Goal: Task Accomplishment & Management: Manage account settings

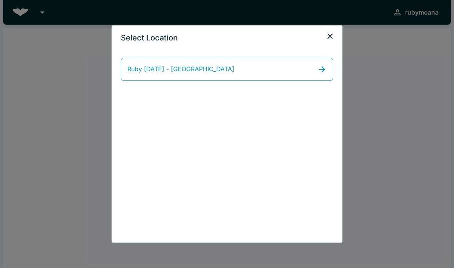
click at [318, 67] on icon at bounding box center [321, 69] width 9 height 9
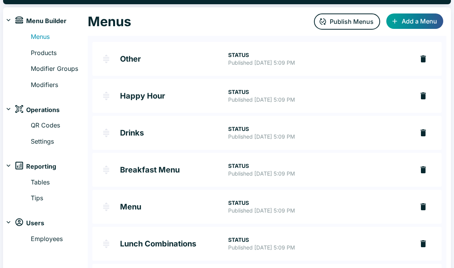
scroll to position [23, 0]
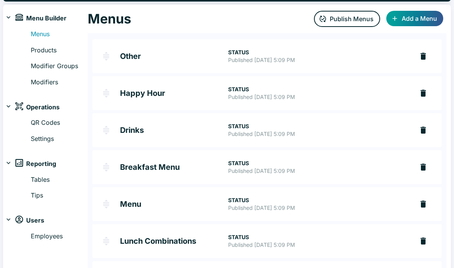
click at [38, 137] on link "Settings" at bounding box center [59, 139] width 57 height 10
select select "RESTAURANT"
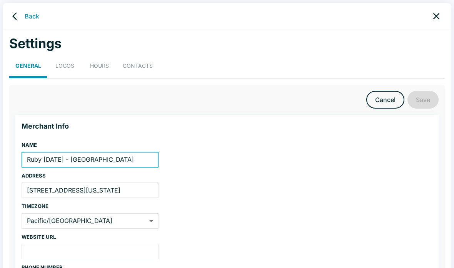
click at [89, 67] on button "HOURS" at bounding box center [99, 68] width 35 height 21
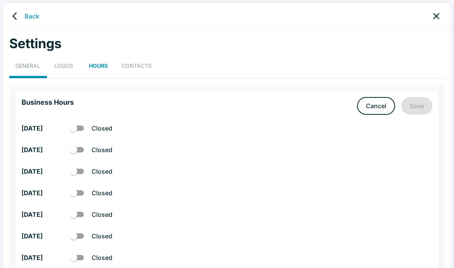
scroll to position [21, 0]
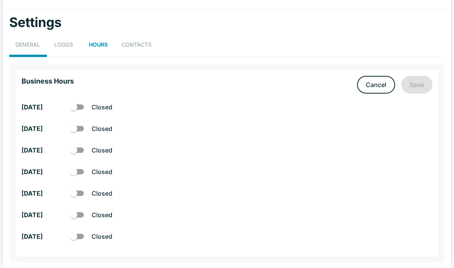
checkbox input "true"
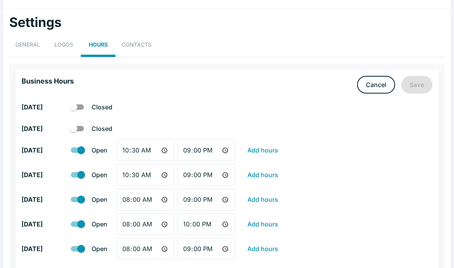
click at [79, 150] on input "checkbox" at bounding box center [81, 150] width 44 height 15
checkbox input "false"
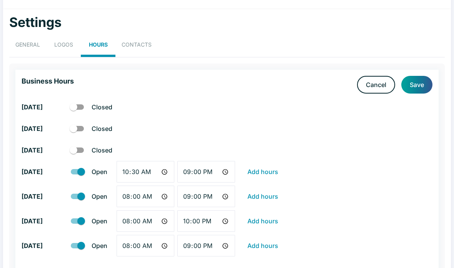
click at [76, 177] on input "checkbox" at bounding box center [81, 171] width 44 height 15
checkbox input "false"
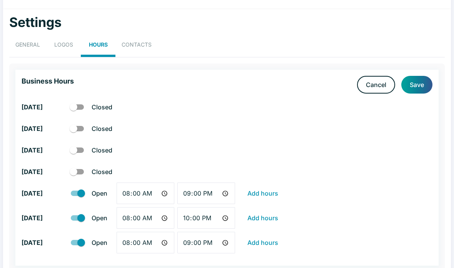
click at [77, 187] on input "checkbox" at bounding box center [81, 193] width 44 height 15
checkbox input "false"
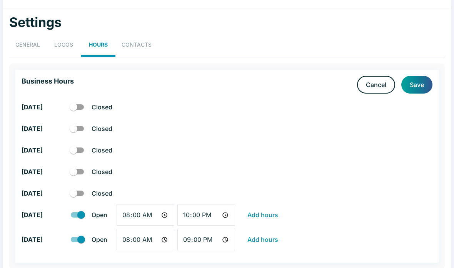
click at [81, 216] on input "checkbox" at bounding box center [81, 214] width 44 height 15
checkbox input "false"
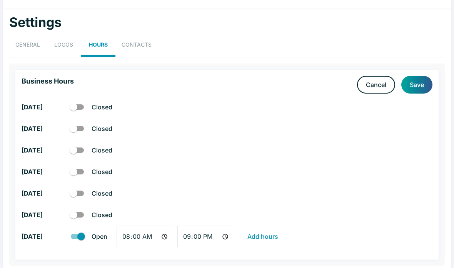
click at [75, 239] on input "checkbox" at bounding box center [81, 236] width 44 height 15
checkbox input "false"
click at [419, 83] on button "Save" at bounding box center [416, 85] width 31 height 18
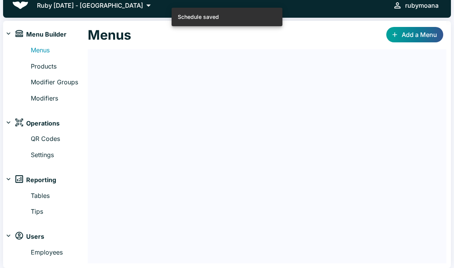
scroll to position [5, 0]
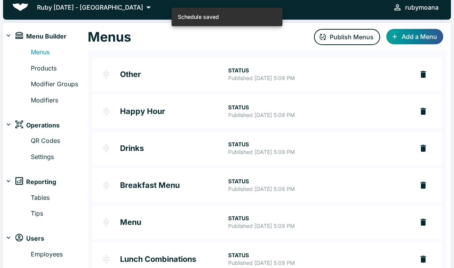
click at [355, 39] on button "Publish Menus" at bounding box center [347, 37] width 66 height 16
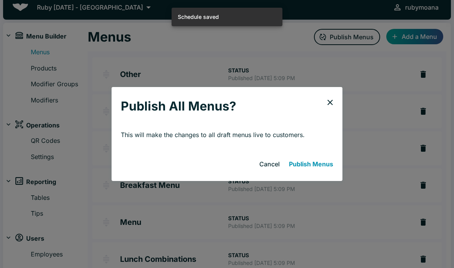
click at [319, 162] on button "Publish Menus" at bounding box center [311, 163] width 50 height 15
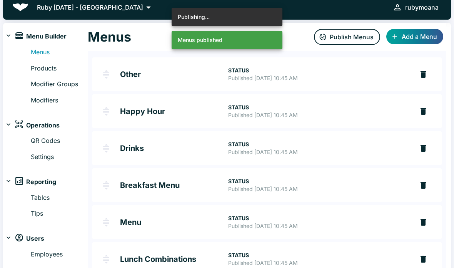
click at [433, 12] on div "rubymoana" at bounding box center [421, 7] width 33 height 11
click at [429, 17] on button "Logout" at bounding box center [425, 16] width 33 height 14
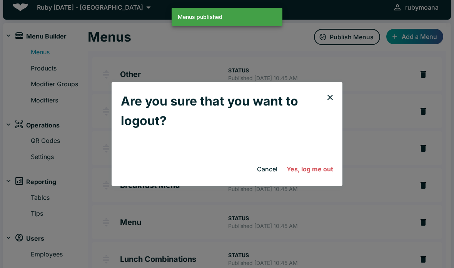
click at [324, 170] on button "Yes, log me out" at bounding box center [310, 168] width 53 height 15
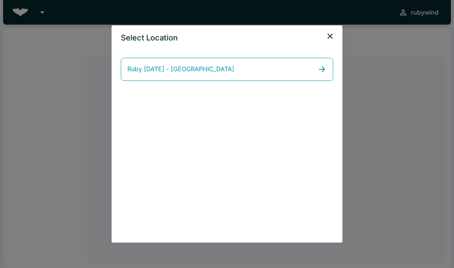
click at [314, 71] on link "Ruby Tuesday - Windward Mall" at bounding box center [227, 69] width 212 height 23
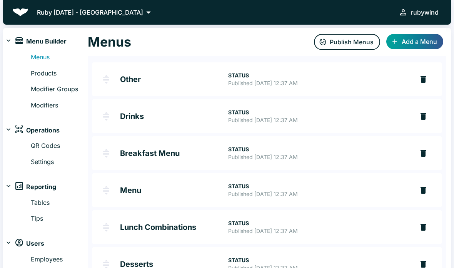
click at [40, 164] on link "Settings" at bounding box center [59, 162] width 57 height 10
select select "RESTAURANT"
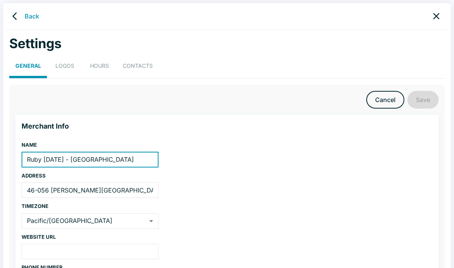
click at [70, 71] on button "LOGOS" at bounding box center [64, 68] width 35 height 21
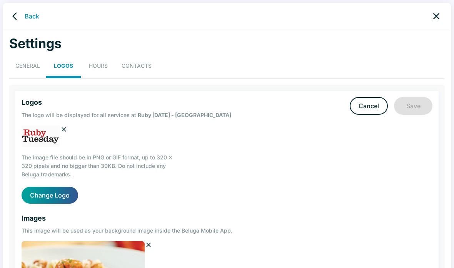
click at [97, 69] on button "HOURS" at bounding box center [98, 68] width 35 height 21
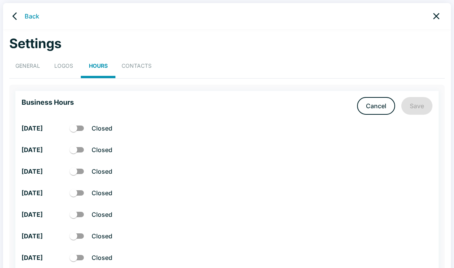
checkbox input "true"
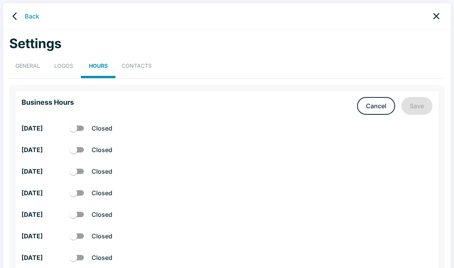
checkbox input "true"
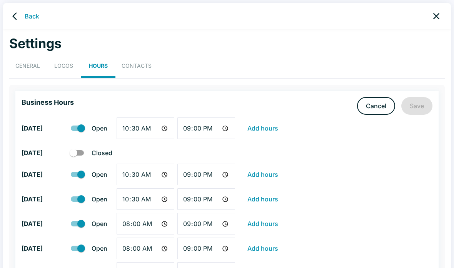
click at [81, 174] on input "checkbox" at bounding box center [81, 174] width 44 height 15
checkbox input "false"
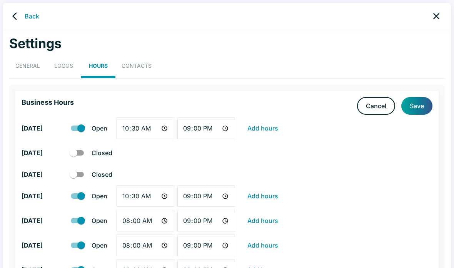
click at [78, 197] on input "checkbox" at bounding box center [81, 196] width 44 height 15
checkbox input "false"
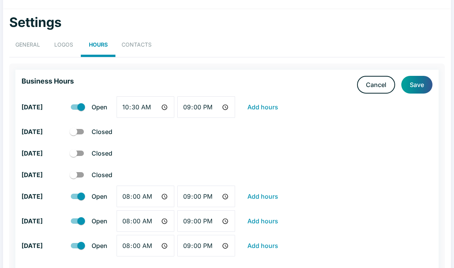
scroll to position [33, 0]
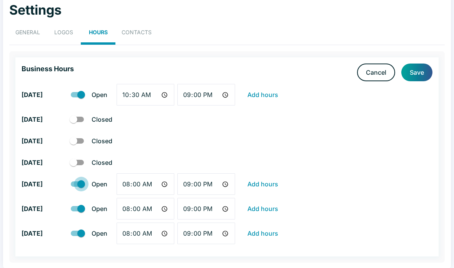
click at [77, 181] on input "checkbox" at bounding box center [81, 184] width 44 height 15
checkbox input "false"
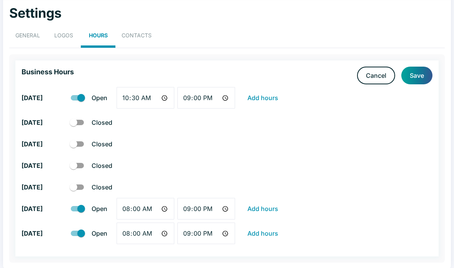
click at [76, 210] on input "checkbox" at bounding box center [81, 208] width 44 height 15
checkbox input "false"
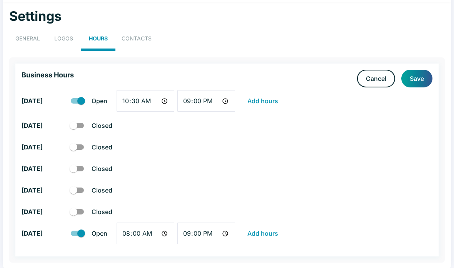
click at [80, 234] on input "checkbox" at bounding box center [81, 233] width 44 height 15
checkbox input "false"
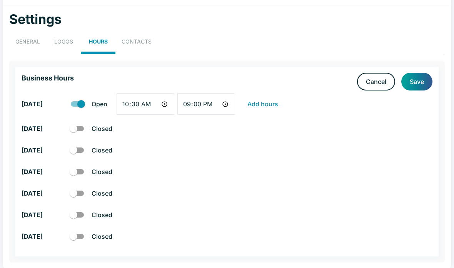
click at [78, 104] on input "checkbox" at bounding box center [81, 104] width 44 height 15
checkbox input "false"
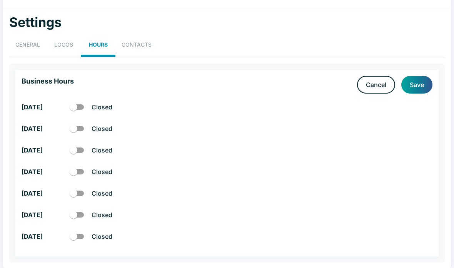
click at [418, 84] on button "Save" at bounding box center [416, 85] width 31 height 18
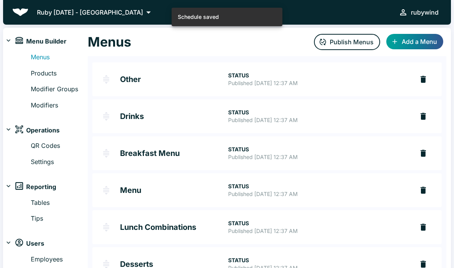
click at [352, 43] on button "Publish Menus" at bounding box center [347, 42] width 66 height 16
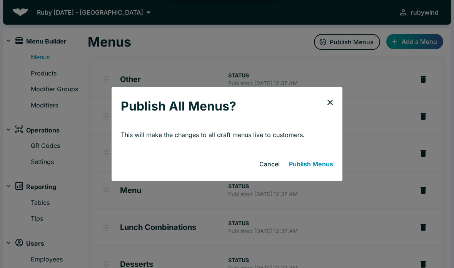
click at [318, 167] on button "Publish Menus" at bounding box center [311, 163] width 50 height 15
